Goal: Check status

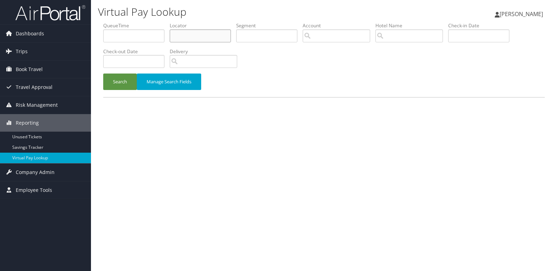
click at [191, 37] on input "text" at bounding box center [200, 35] width 61 height 13
paste input "COOZJM"
type input "COOZJM"
click at [115, 81] on button "Search" at bounding box center [120, 81] width 34 height 16
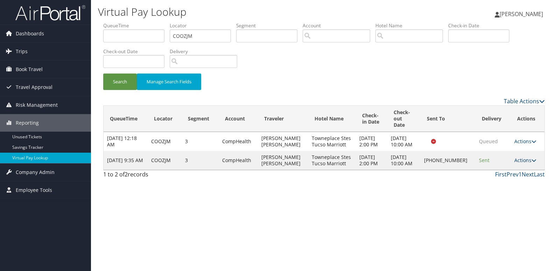
click at [519, 163] on link "Actions" at bounding box center [525, 160] width 22 height 7
click at [503, 187] on link "Logs" at bounding box center [502, 185] width 60 height 12
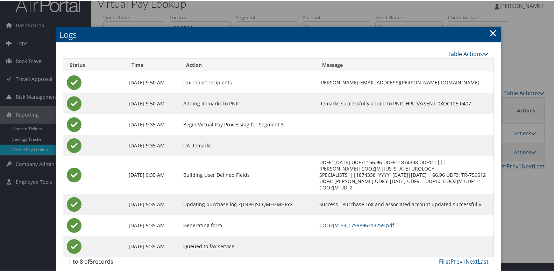
scroll to position [14, 0]
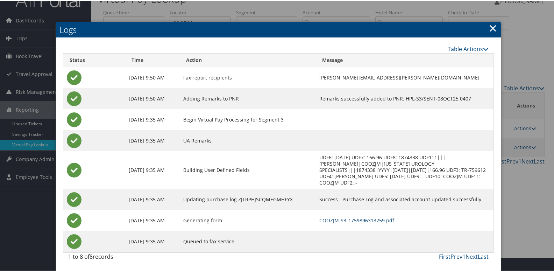
click at [335, 217] on link "COOZJM-S3_1759896313259.pdf" at bounding box center [356, 219] width 75 height 7
